Goal: Task Accomplishment & Management: Use online tool/utility

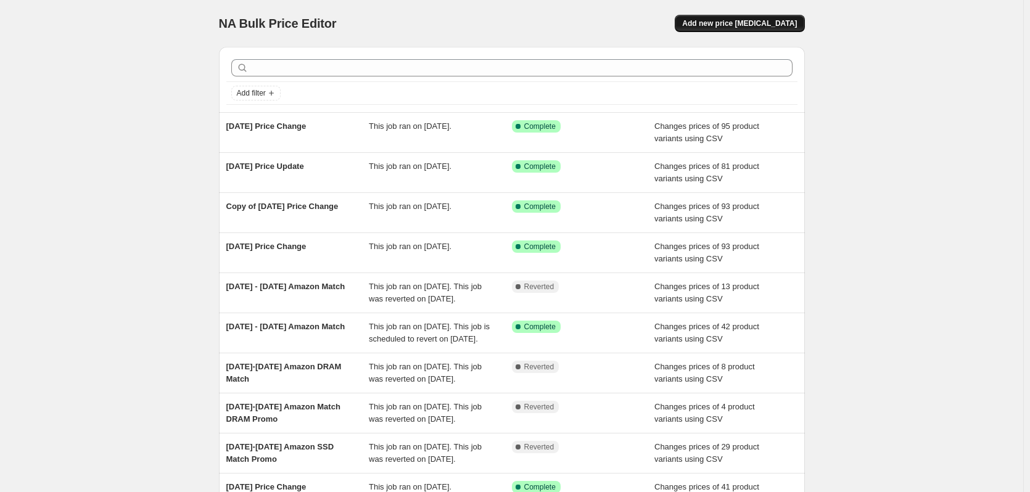
click at [723, 23] on span "Add new price [MEDICAL_DATA]" at bounding box center [739, 24] width 115 height 10
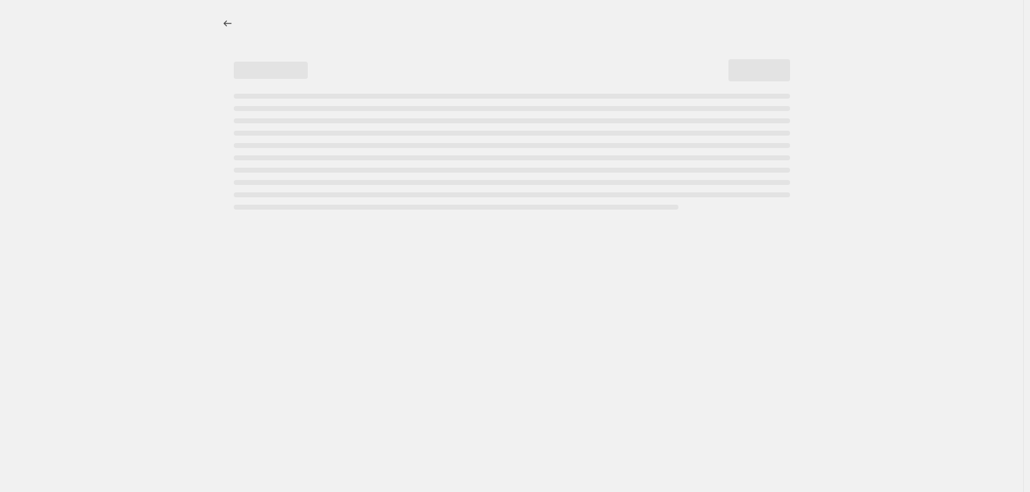
select select "percentage"
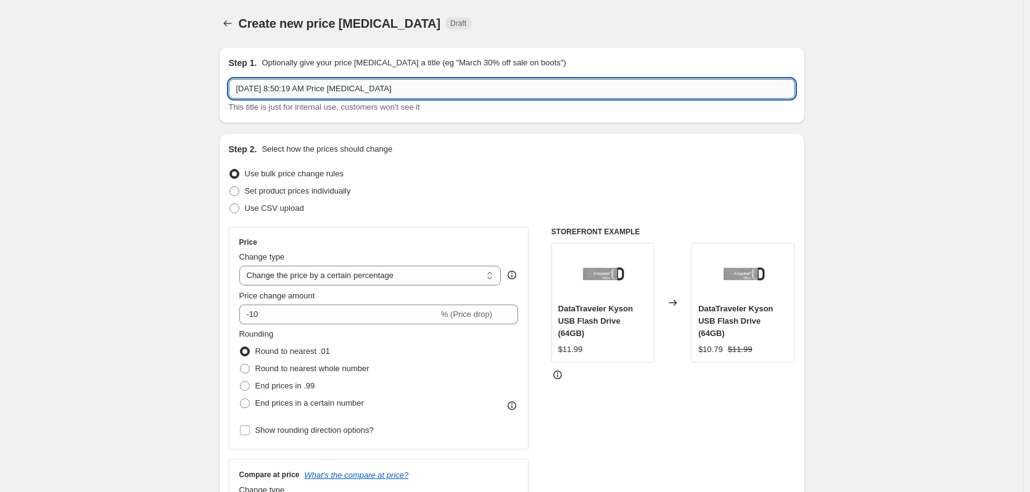
click at [363, 96] on input "[DATE] 8:50:19 AM Price [MEDICAL_DATA]" at bounding box center [512, 89] width 566 height 20
drag, startPoint x: 397, startPoint y: 96, endPoint x: -331, endPoint y: 49, distance: 729.9
click at [0, 49] on html "Home Settings Plans Skip to content Create new price change job. This page is r…" at bounding box center [515, 246] width 1030 height 492
type input "8/18/25.2 Price Change"
click at [286, 208] on span "Use CSV upload" at bounding box center [274, 208] width 59 height 9
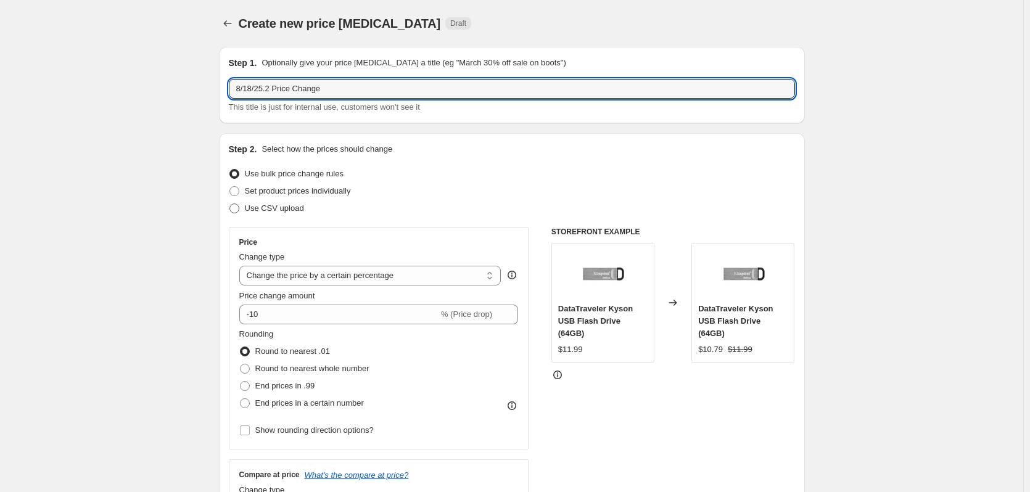
click at [230, 204] on input "Use CSV upload" at bounding box center [229, 204] width 1 height 1
radio input "true"
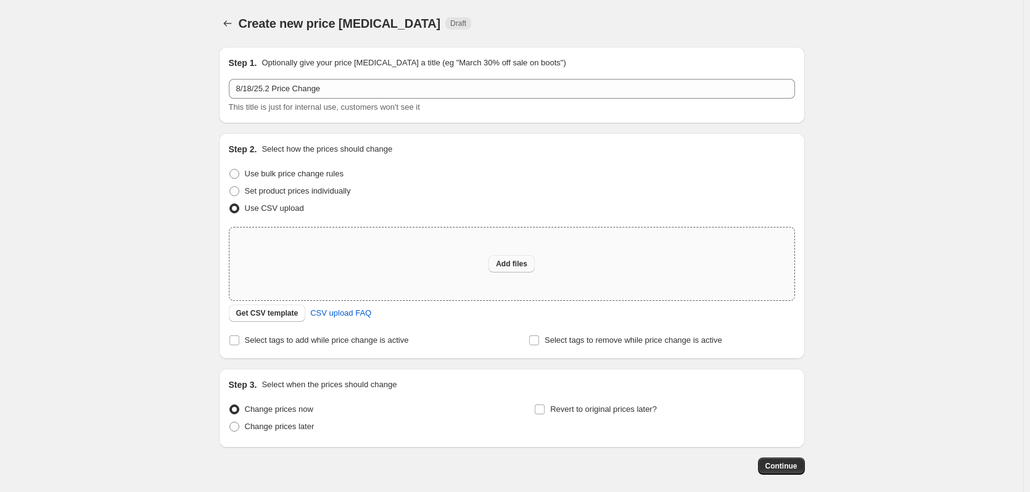
click at [522, 257] on button "Add files" at bounding box center [511, 263] width 46 height 17
type input "C:\fakepath\08182025.3 Price Change.csv"
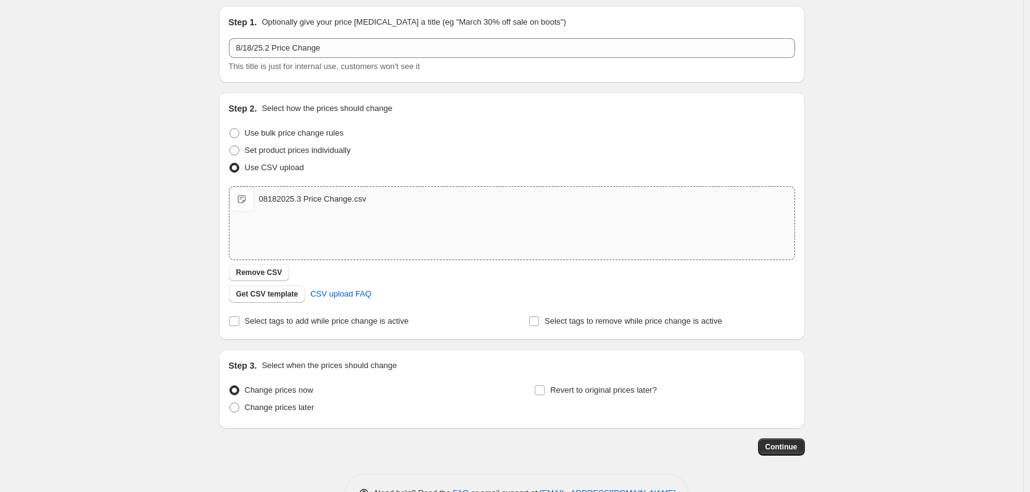
scroll to position [62, 0]
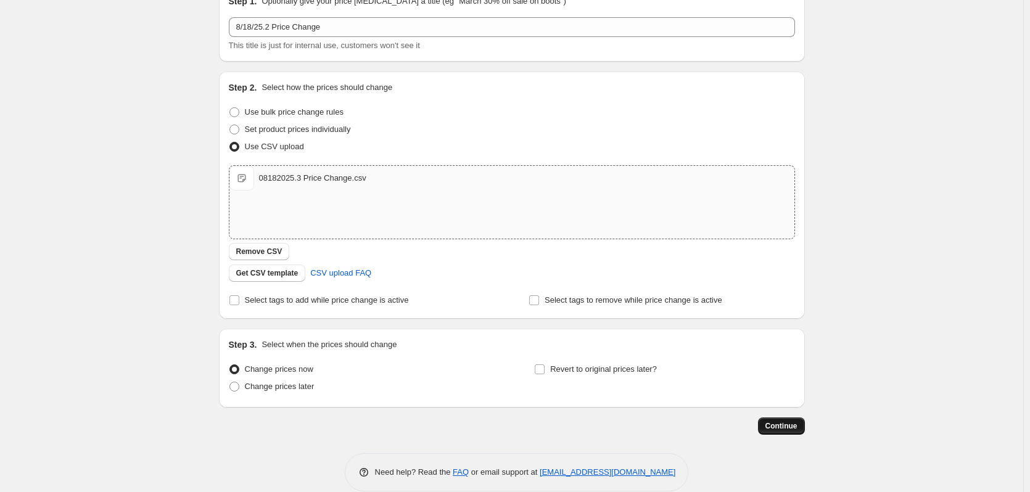
click at [770, 424] on span "Continue" at bounding box center [781, 426] width 32 height 10
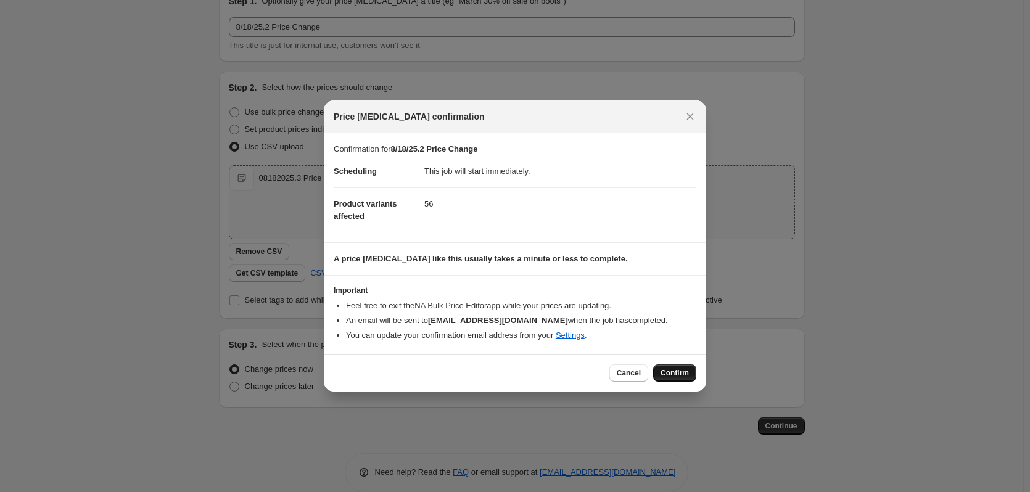
click at [675, 372] on span "Confirm" at bounding box center [675, 373] width 28 height 10
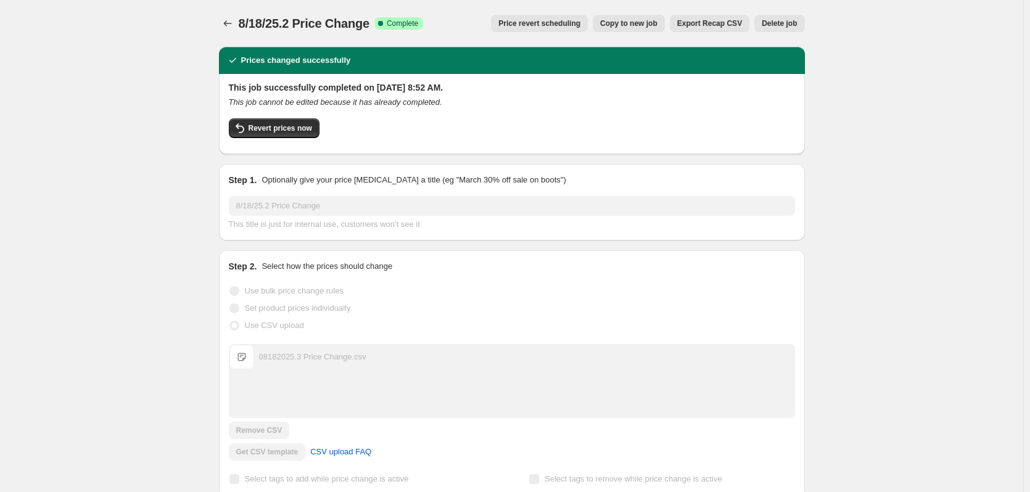
click at [228, 20] on icon "Price change jobs" at bounding box center [227, 23] width 12 height 12
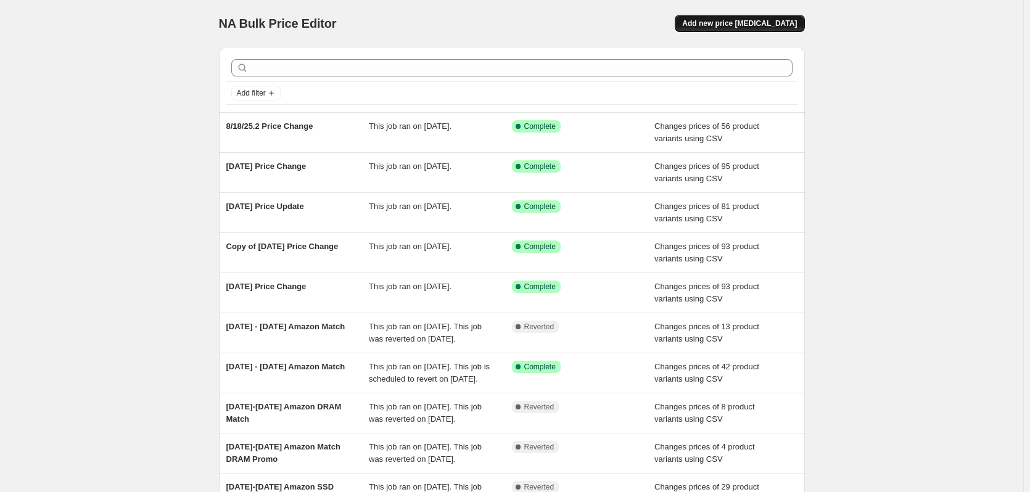
click at [782, 23] on span "Add new price change job" at bounding box center [739, 24] width 115 height 10
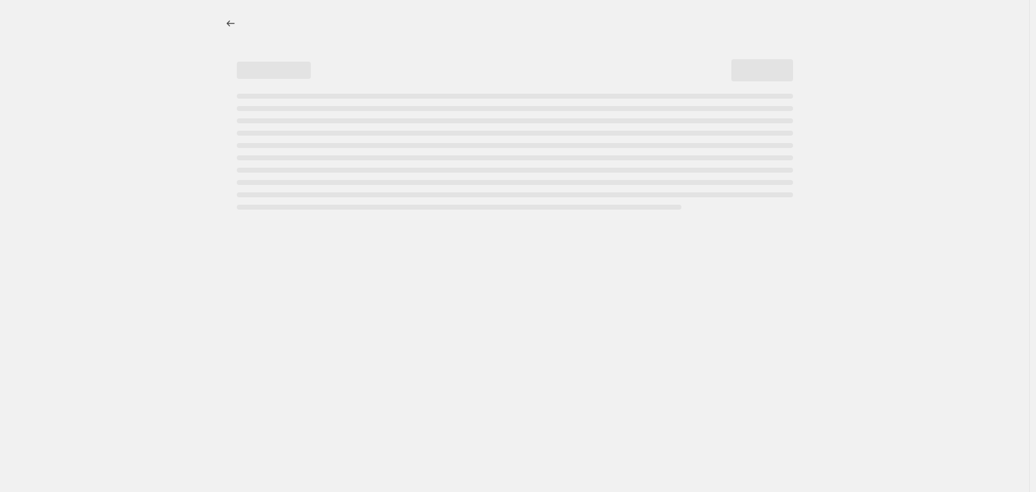
select select "percentage"
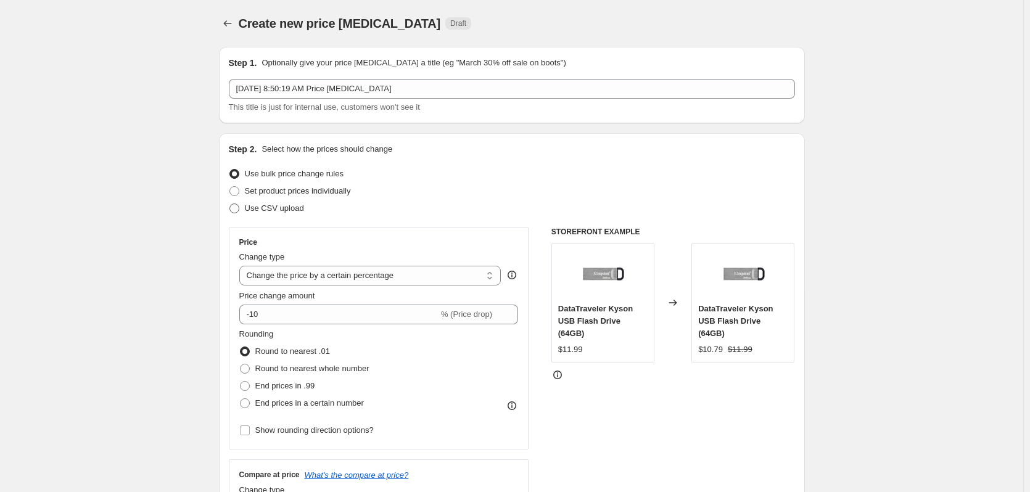
click at [301, 212] on span "Use CSV upload" at bounding box center [274, 208] width 59 height 9
click at [230, 204] on input "Use CSV upload" at bounding box center [229, 204] width 1 height 1
radio input "true"
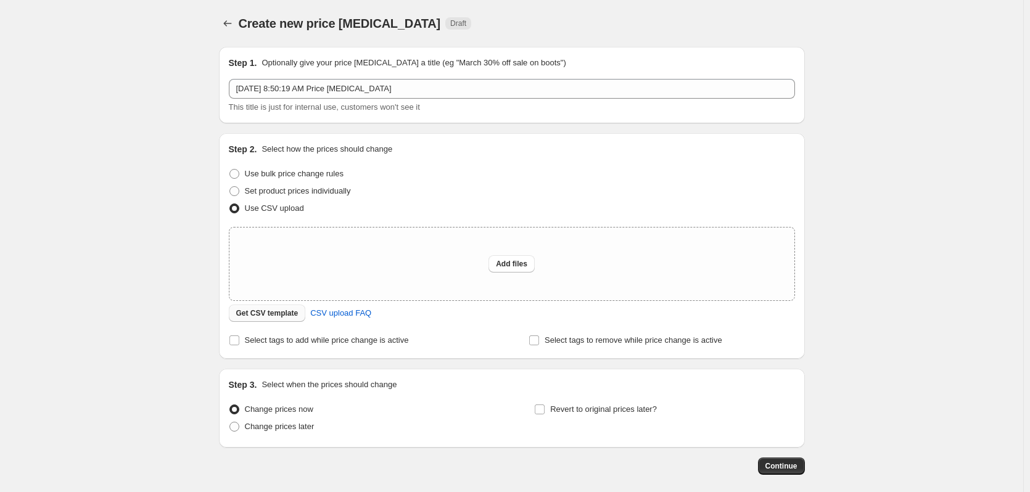
click at [288, 317] on span "Get CSV template" at bounding box center [267, 313] width 62 height 10
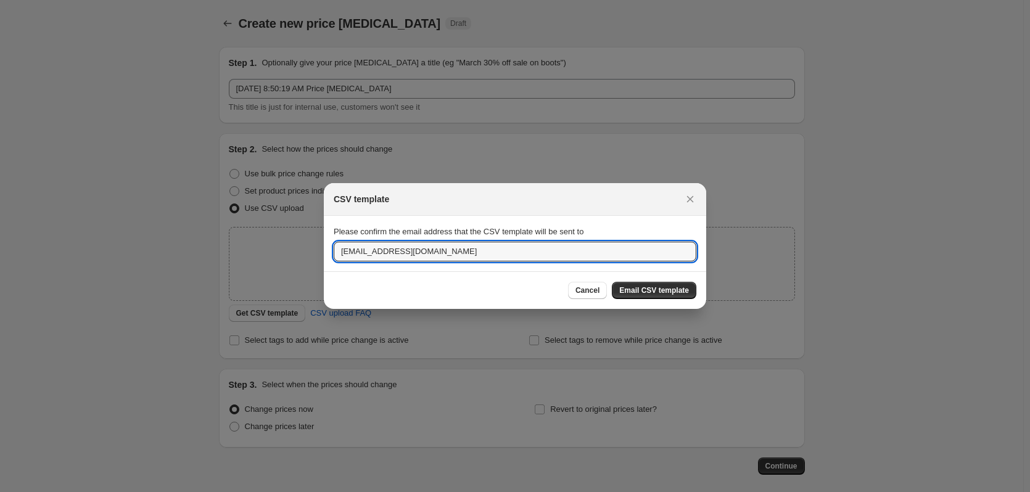
drag, startPoint x: 457, startPoint y: 250, endPoint x: 25, endPoint y: 202, distance: 435.0
type input "katie_tsai@kingston.com"
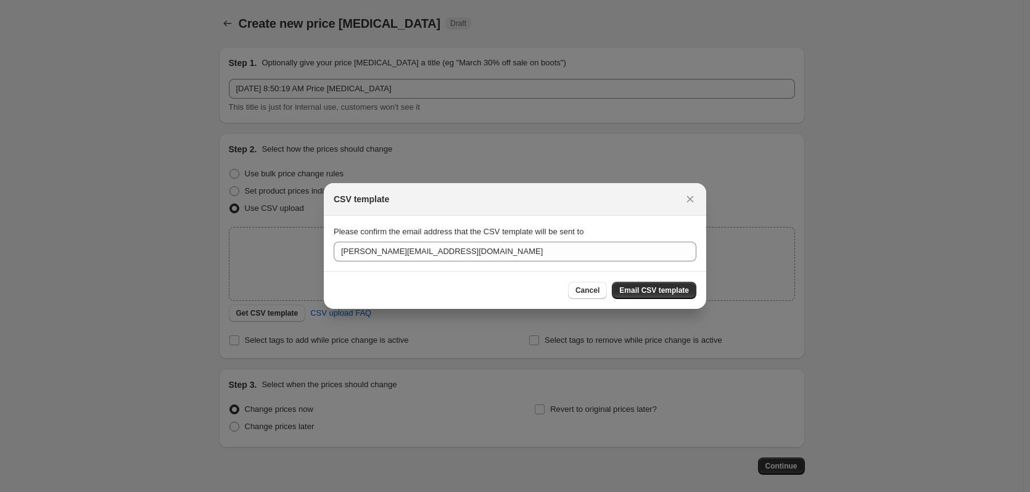
click at [632, 278] on div "Cancel Email CSV template" at bounding box center [515, 290] width 382 height 38
click at [636, 284] on button "Email CSV template" at bounding box center [654, 290] width 84 height 17
